Goal: Task Accomplishment & Management: Complete application form

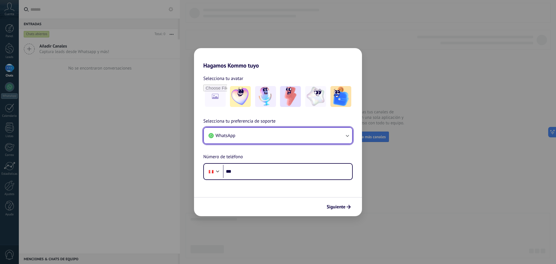
click at [249, 129] on button "WhatsApp" at bounding box center [278, 136] width 148 height 16
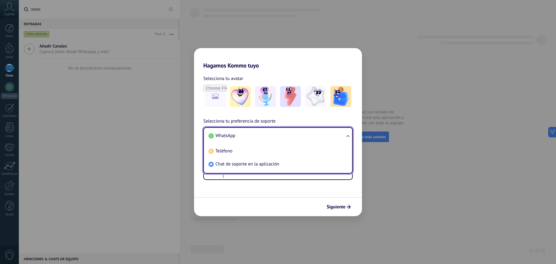
click at [249, 129] on li "WhatsApp" at bounding box center [276, 135] width 141 height 13
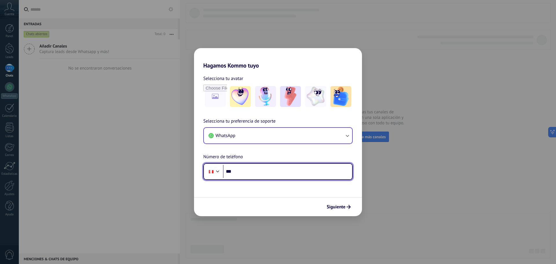
click at [250, 168] on input "***" at bounding box center [287, 171] width 129 height 13
paste input "**********"
type input "**********"
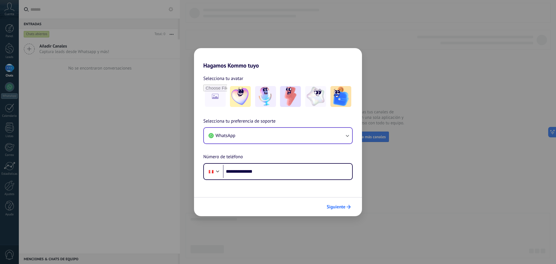
click at [331, 208] on span "Siguiente" at bounding box center [336, 207] width 19 height 4
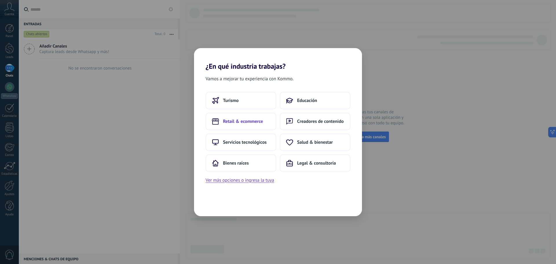
click at [226, 120] on span "Retail & ecommerce" at bounding box center [243, 121] width 40 height 6
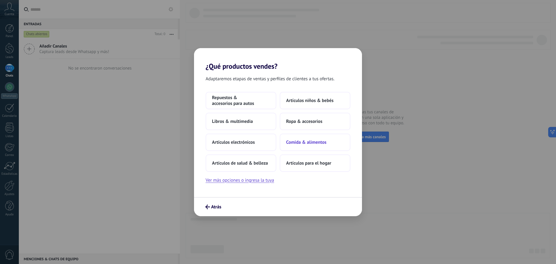
click at [288, 142] on span "Comida & alimentos" at bounding box center [306, 142] width 40 height 6
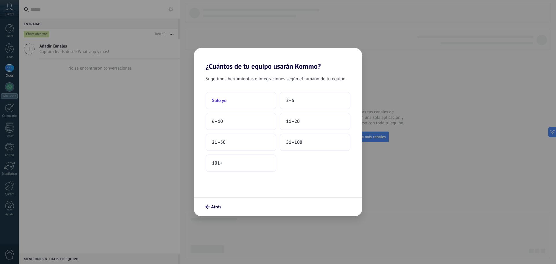
click at [260, 102] on button "Solo yo" at bounding box center [241, 100] width 71 height 17
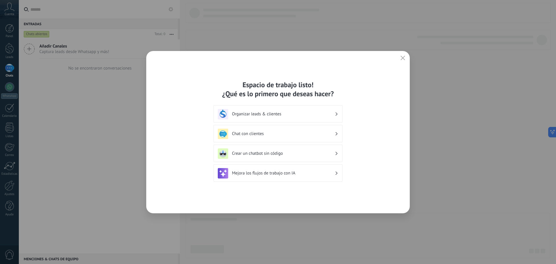
click at [310, 117] on div "Organizar leads & clientes" at bounding box center [278, 114] width 120 height 10
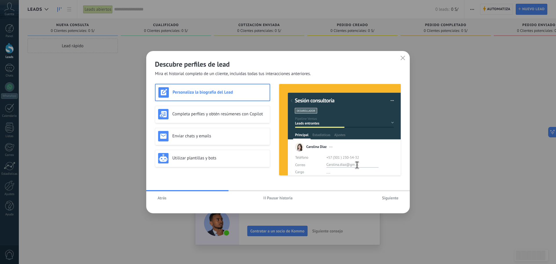
click at [387, 198] on span "Siguiente" at bounding box center [390, 198] width 17 height 4
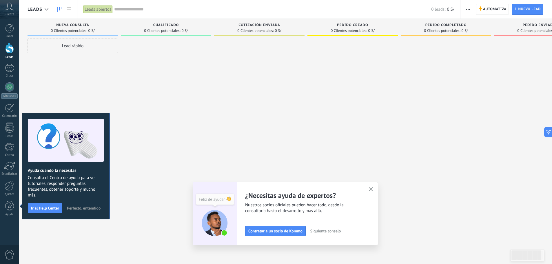
click at [78, 206] on span "Perfecto, entendido" at bounding box center [84, 208] width 34 height 4
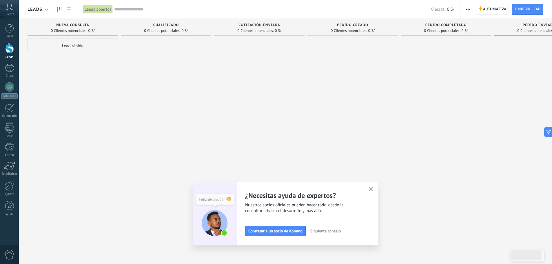
click at [11, 10] on icon at bounding box center [9, 7] width 10 height 9
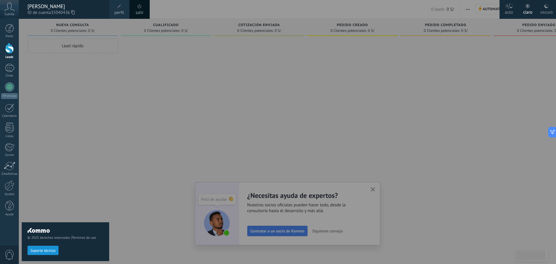
click at [11, 10] on icon at bounding box center [9, 7] width 10 height 9
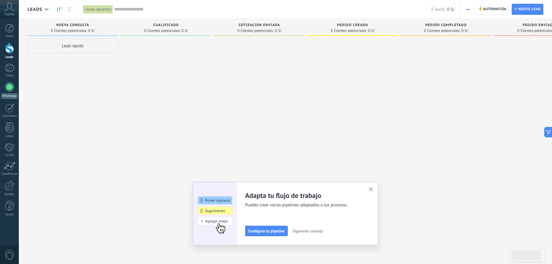
click at [8, 90] on div at bounding box center [9, 86] width 9 height 9
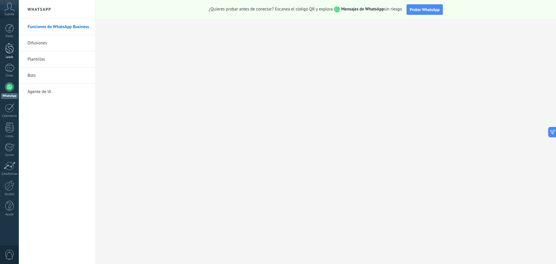
click at [8, 53] on div at bounding box center [9, 48] width 9 height 11
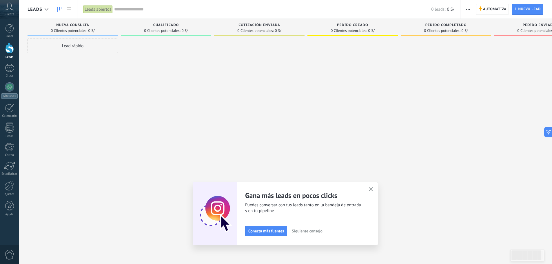
click at [7, 10] on icon at bounding box center [9, 7] width 10 height 9
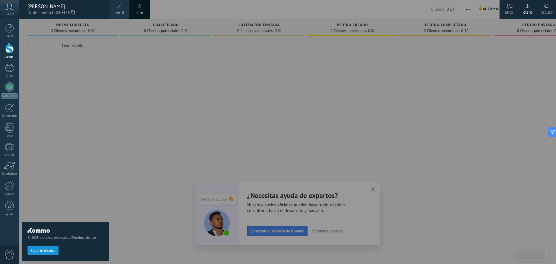
click at [229, 82] on div at bounding box center [297, 132] width 556 height 264
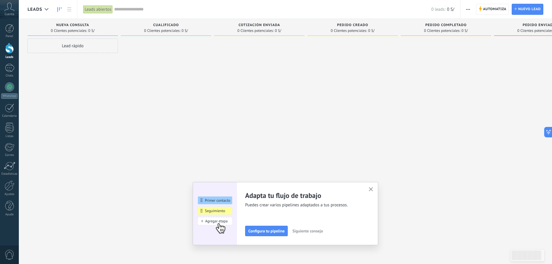
click at [37, 11] on span "Leads" at bounding box center [35, 10] width 15 height 6
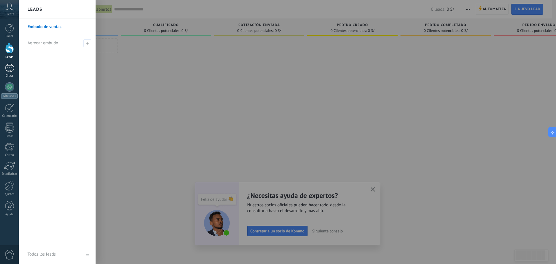
click at [10, 67] on div at bounding box center [9, 68] width 9 height 8
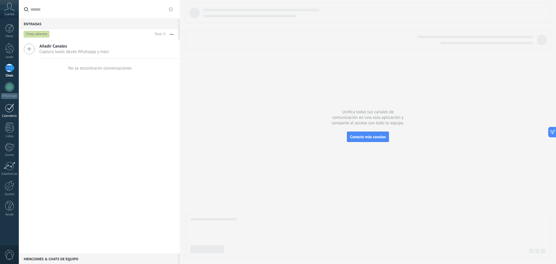
click at [11, 107] on div at bounding box center [9, 107] width 9 height 9
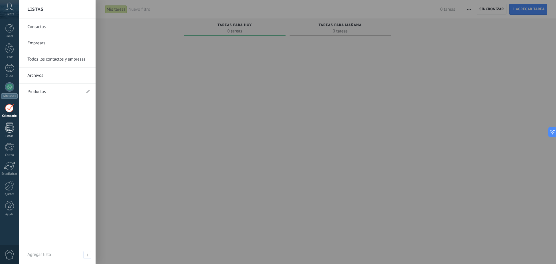
click at [8, 126] on div at bounding box center [9, 127] width 9 height 10
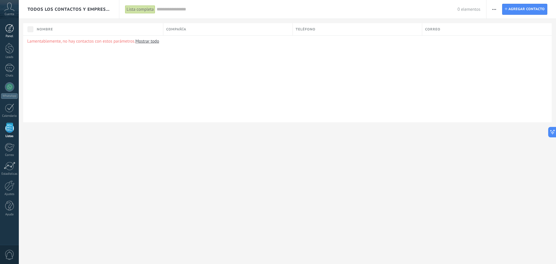
click at [8, 28] on div at bounding box center [9, 28] width 9 height 9
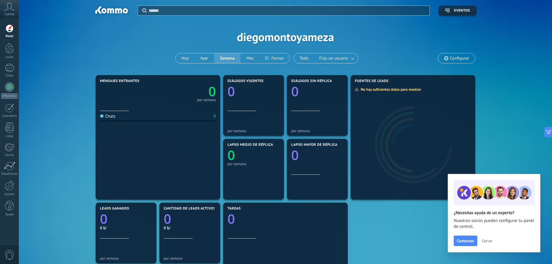
click at [10, 2] on div "Cuenta" at bounding box center [9, 9] width 19 height 19
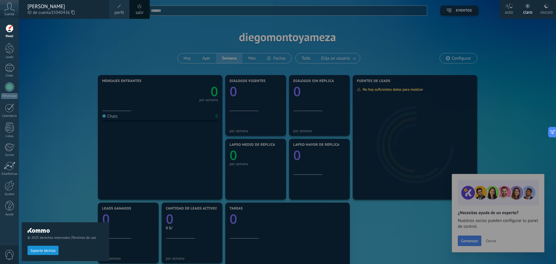
click at [34, 28] on div "© 2025 derechos reservados | Términos de uso Soporte técnico" at bounding box center [65, 141] width 87 height 245
click at [293, 58] on div at bounding box center [297, 132] width 556 height 264
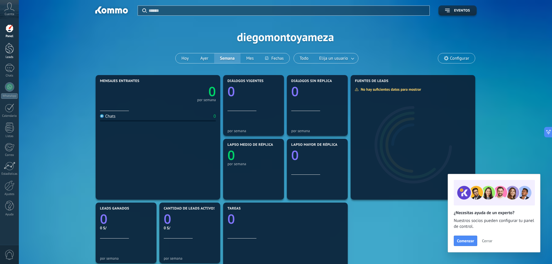
click at [10, 49] on div at bounding box center [9, 48] width 9 height 11
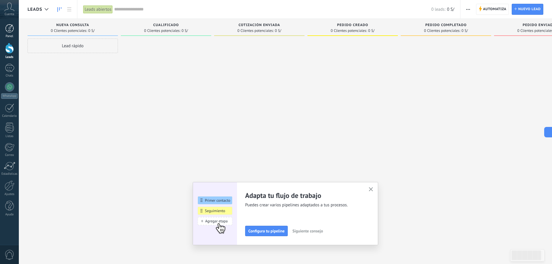
click at [11, 32] on div at bounding box center [9, 28] width 9 height 9
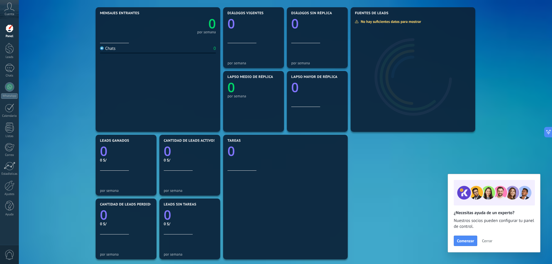
scroll to position [67, 0]
click at [14, 52] on link "Leads" at bounding box center [9, 51] width 19 height 16
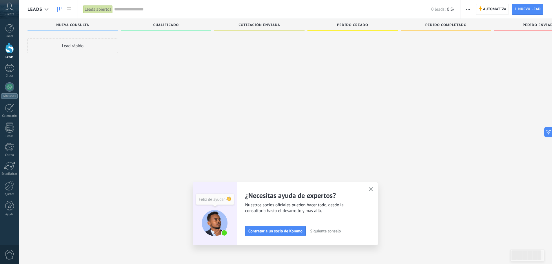
scroll to position [10, 0]
